Goal: Task Accomplishment & Management: Manage account settings

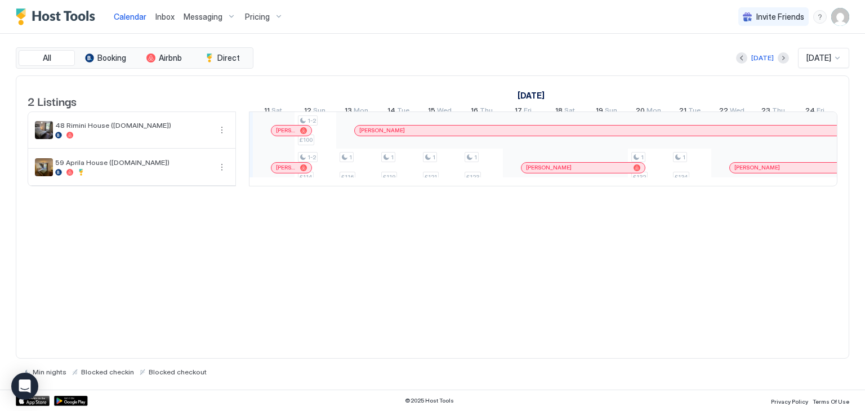
scroll to position [0, 745]
click at [491, 133] on div "[PERSON_NAME]" at bounding box center [626, 131] width 540 height 10
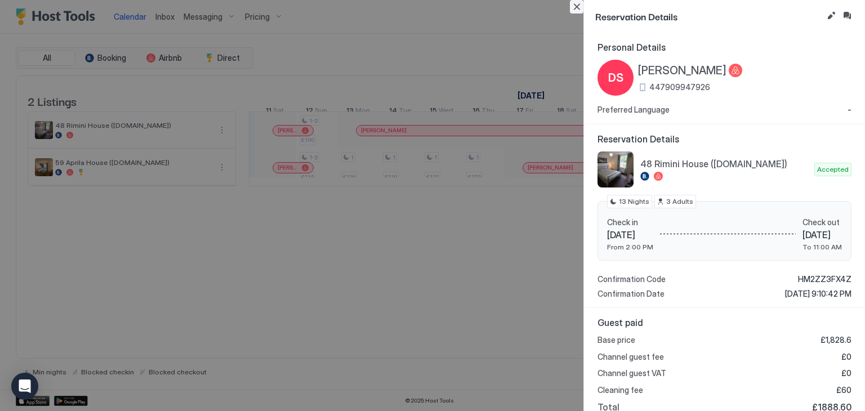
click at [576, 5] on button "Close" at bounding box center [577, 7] width 14 height 14
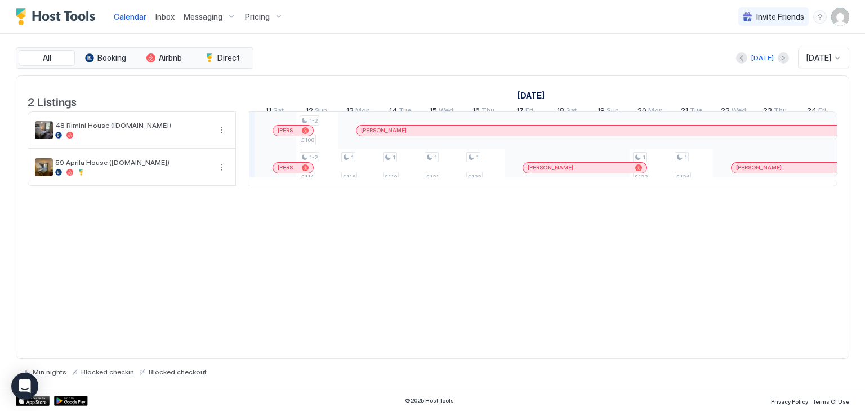
click at [446, 134] on div "[PERSON_NAME]" at bounding box center [621, 130] width 520 height 7
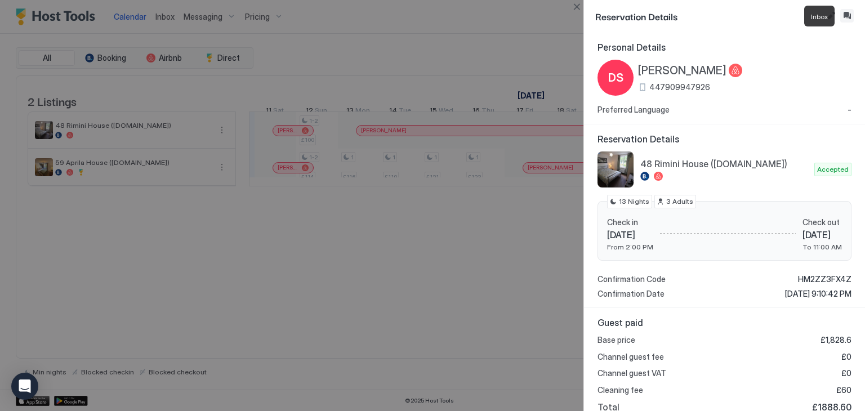
click at [848, 14] on button "Inbox" at bounding box center [847, 16] width 14 height 14
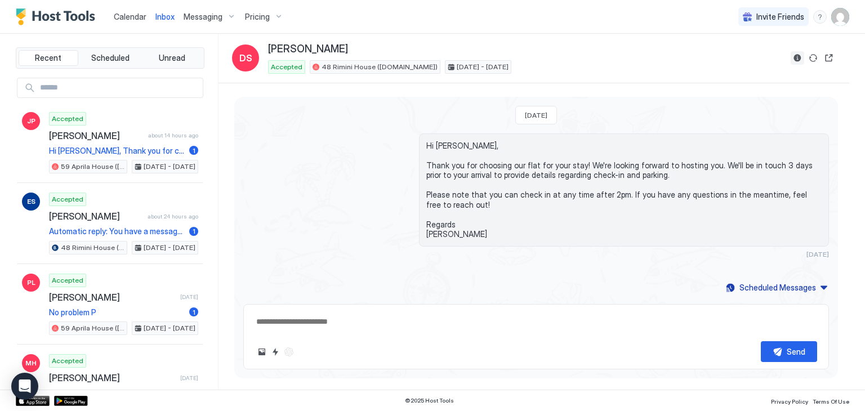
click at [798, 55] on button "Reservation information" at bounding box center [797, 58] width 14 height 14
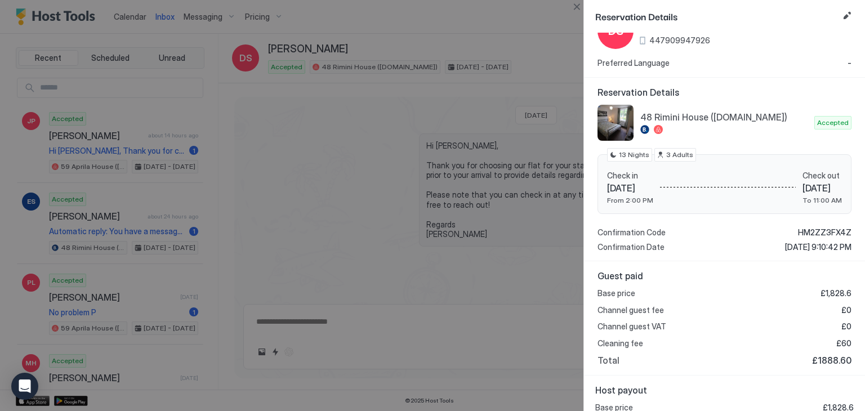
scroll to position [124, 0]
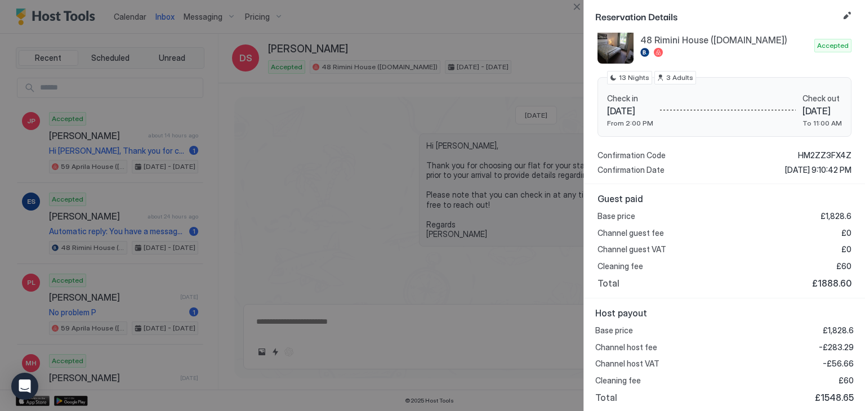
click at [501, 28] on div at bounding box center [432, 205] width 865 height 411
click at [579, 5] on button "Close" at bounding box center [577, 7] width 14 height 14
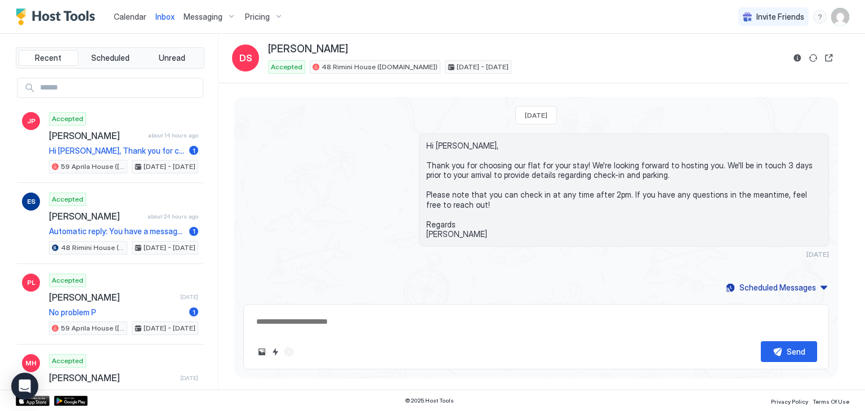
drag, startPoint x: 128, startPoint y: 16, endPoint x: 139, endPoint y: 23, distance: 13.0
click at [128, 16] on span "Calendar" at bounding box center [130, 17] width 33 height 10
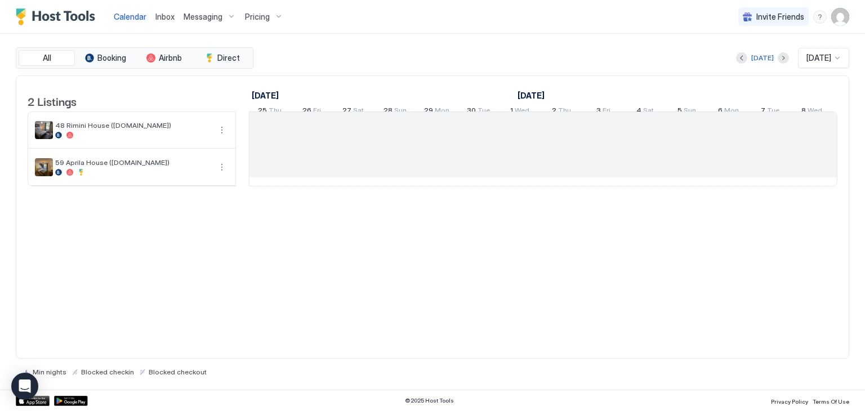
scroll to position [0, 625]
